Goal: Task Accomplishment & Management: Manage account settings

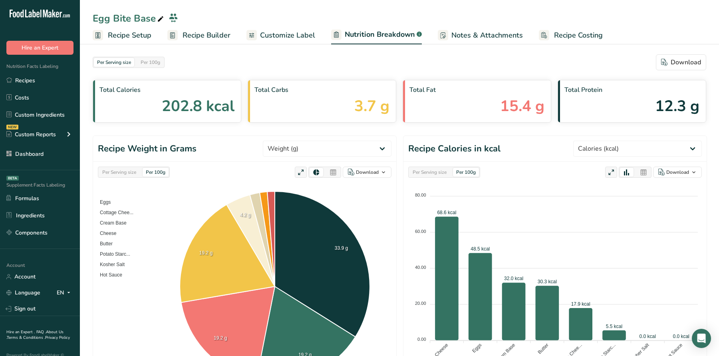
select select "Calories"
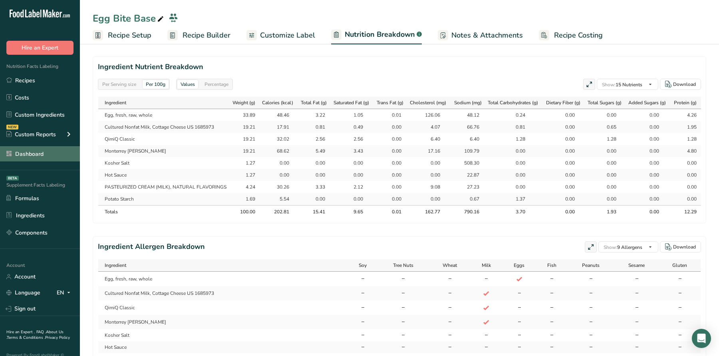
click at [28, 152] on link "Dashboard" at bounding box center [40, 153] width 80 height 15
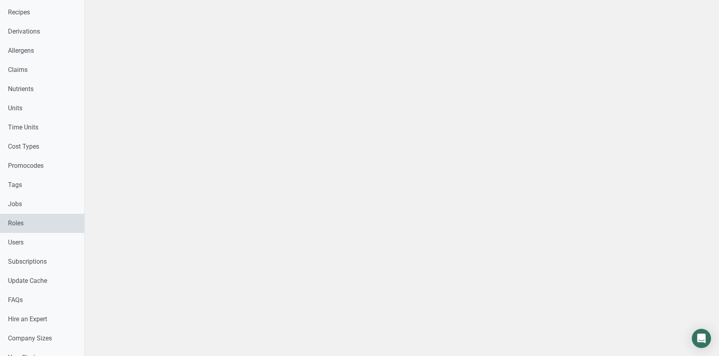
scroll to position [376, 0]
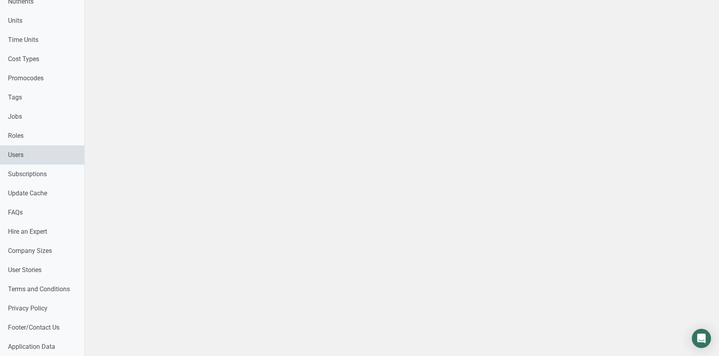
click at [32, 153] on link "Users" at bounding box center [42, 154] width 84 height 19
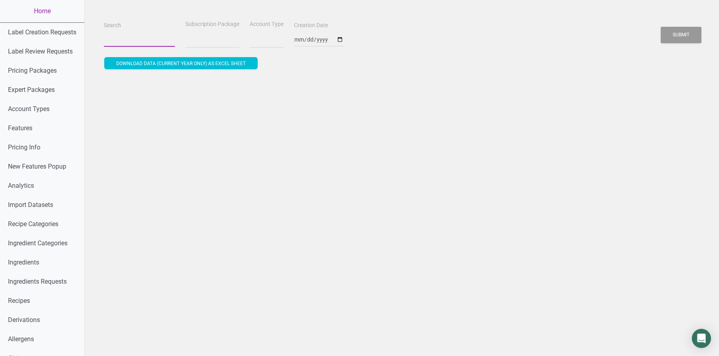
click at [120, 37] on input "Search" at bounding box center [139, 39] width 71 height 14
paste input "[DOMAIN_NAME][EMAIL_ADDRESS][DOMAIN_NAME]"
type input "[DOMAIN_NAME][EMAIL_ADDRESS][DOMAIN_NAME]"
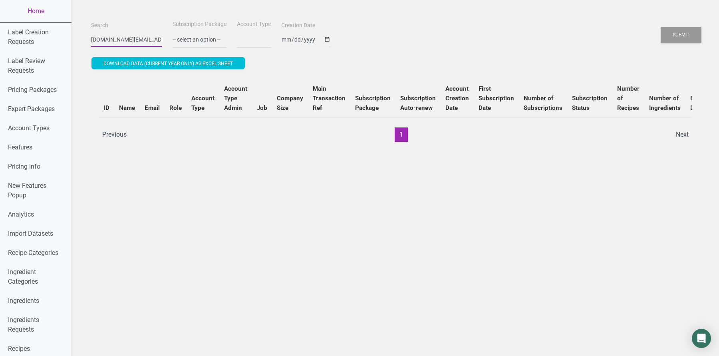
select select
type input "[DOMAIN_NAME][EMAIL_ADDRESS][DOMAIN_NAME]"
click at [660, 27] on button "Submit" at bounding box center [680, 35] width 41 height 16
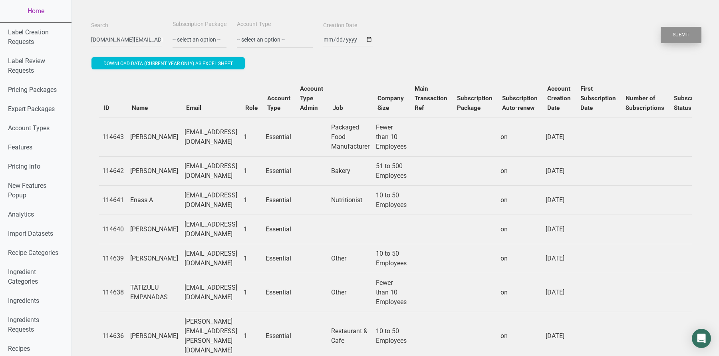
click at [675, 30] on button "Submit" at bounding box center [680, 35] width 41 height 16
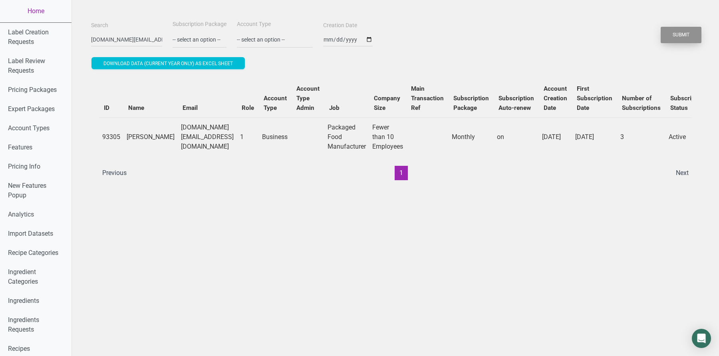
click at [675, 30] on button "Submit" at bounding box center [680, 35] width 41 height 16
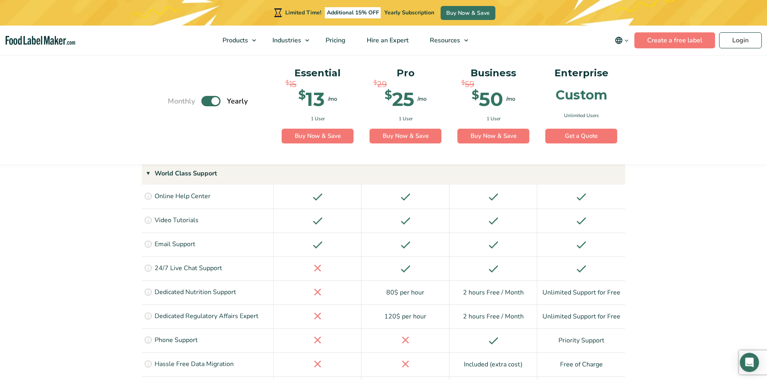
scroll to position [1485, 0]
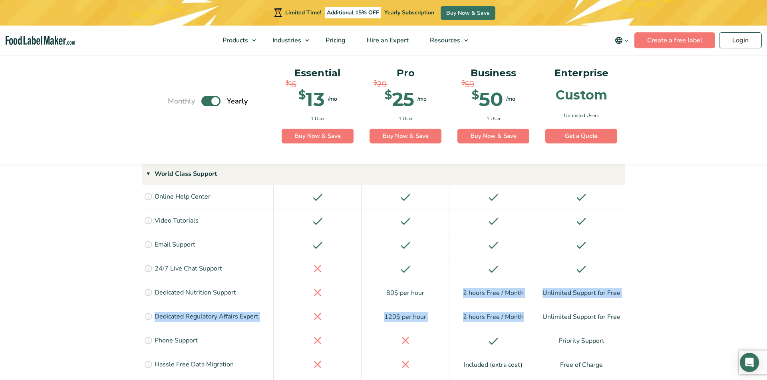
drag, startPoint x: 524, startPoint y: 256, endPoint x: 458, endPoint y: 232, distance: 69.8
click at [458, 281] on div "2 hours Free / Month" at bounding box center [493, 293] width 88 height 24
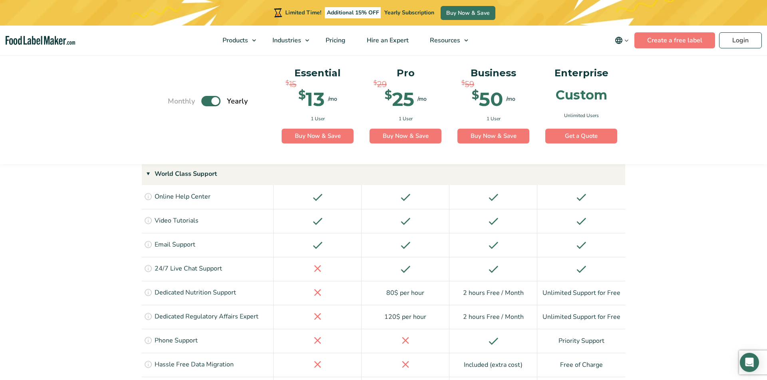
scroll to position [1479, 0]
